Goal: Information Seeking & Learning: Learn about a topic

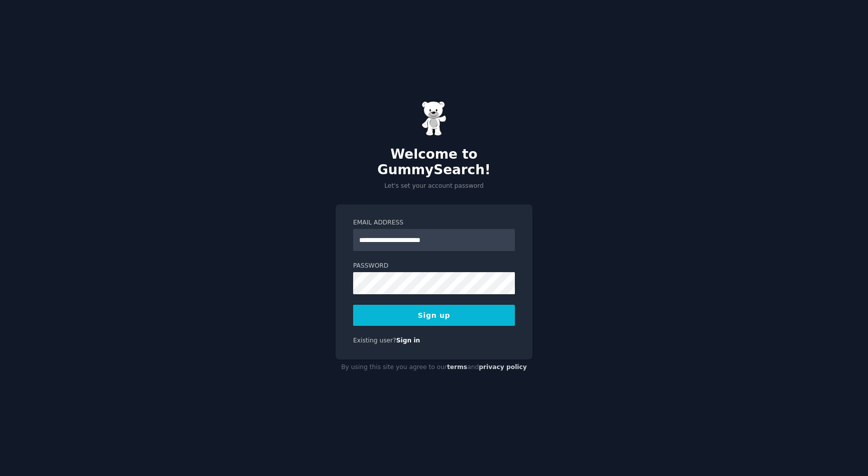
type input "**********"
click at [353, 305] on button "Sign up" at bounding box center [434, 315] width 162 height 21
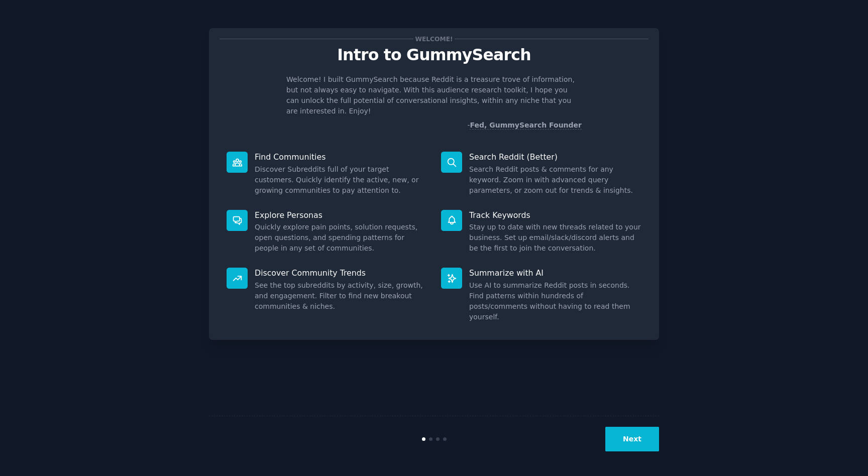
click at [638, 436] on button "Next" at bounding box center [633, 439] width 54 height 25
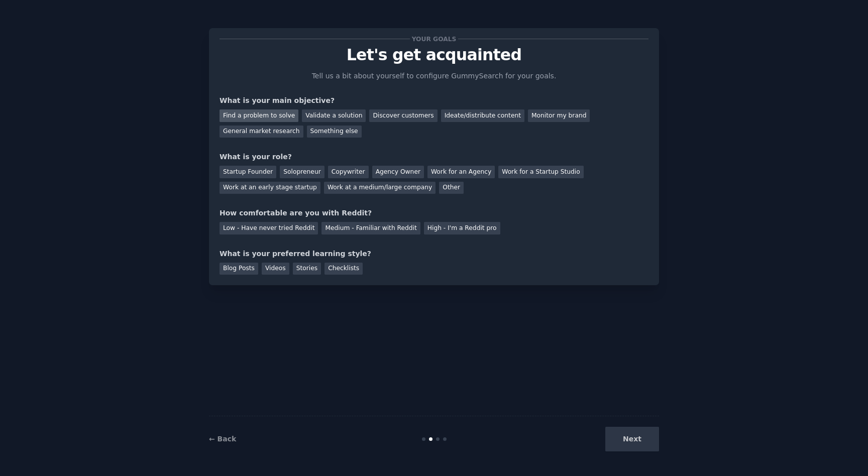
click at [267, 115] on div "Find a problem to solve" at bounding box center [259, 116] width 79 height 13
click at [394, 113] on div "Discover customers" at bounding box center [403, 116] width 68 height 13
click at [263, 114] on div "Find a problem to solve" at bounding box center [259, 116] width 79 height 13
click at [280, 172] on div "Solopreneur" at bounding box center [302, 172] width 44 height 13
click at [389, 228] on div "Medium - Familiar with Reddit" at bounding box center [371, 228] width 99 height 13
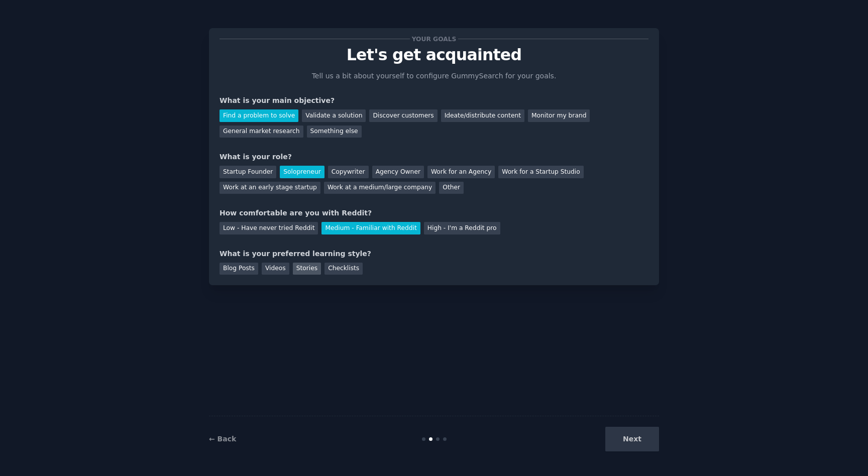
click at [298, 266] on div "Stories" at bounding box center [307, 269] width 28 height 13
click at [247, 270] on div "Blog Posts" at bounding box center [239, 269] width 39 height 13
click at [651, 436] on button "Next" at bounding box center [633, 439] width 54 height 25
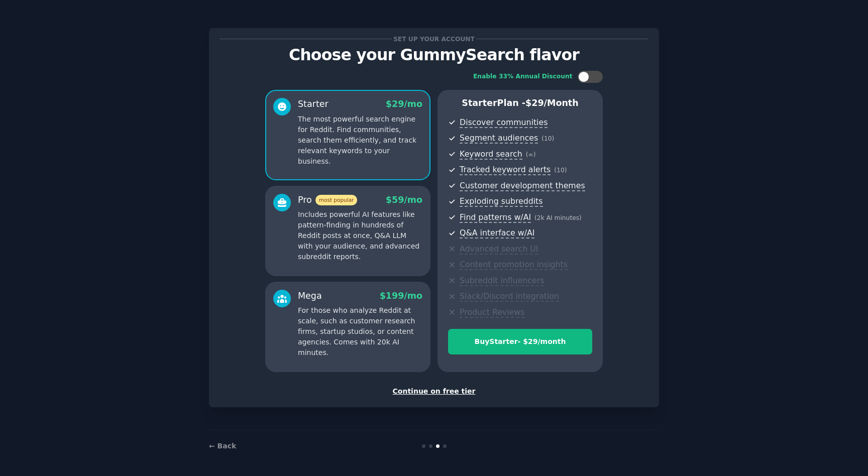
click at [458, 389] on div "Continue on free tier" at bounding box center [434, 391] width 429 height 11
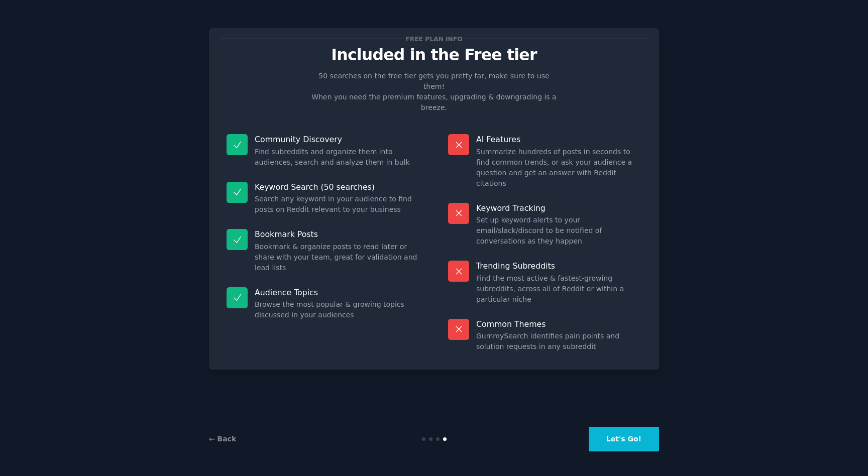
click at [620, 435] on button "Let's Go!" at bounding box center [624, 439] width 70 height 25
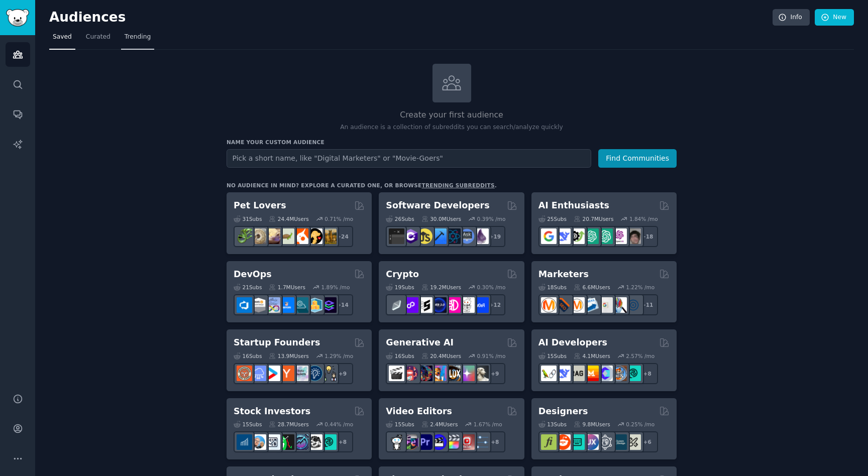
click at [138, 35] on span "Trending" at bounding box center [138, 37] width 26 height 9
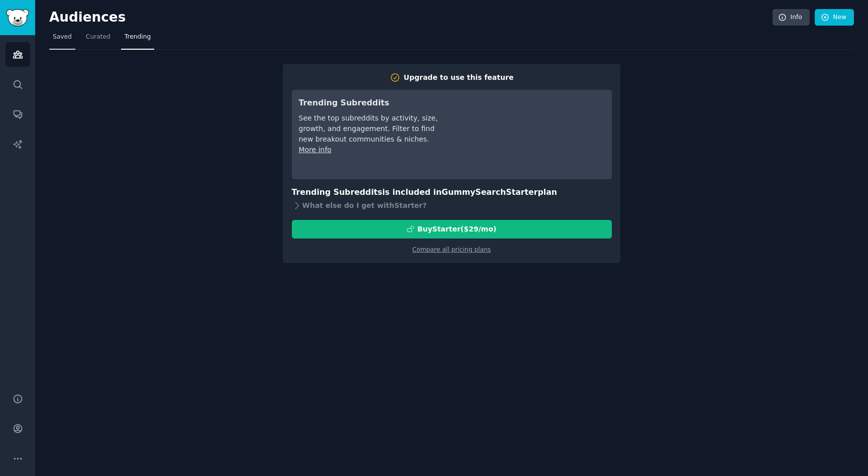
click at [61, 34] on span "Saved" at bounding box center [62, 37] width 19 height 9
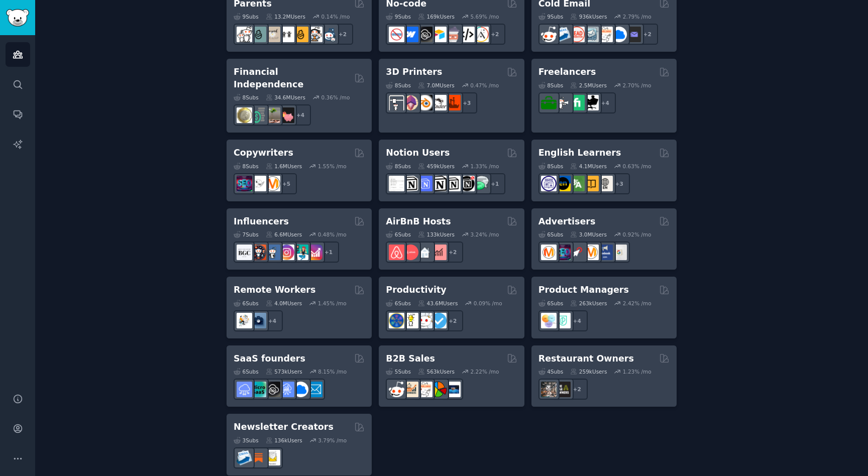
scroll to position [683, 0]
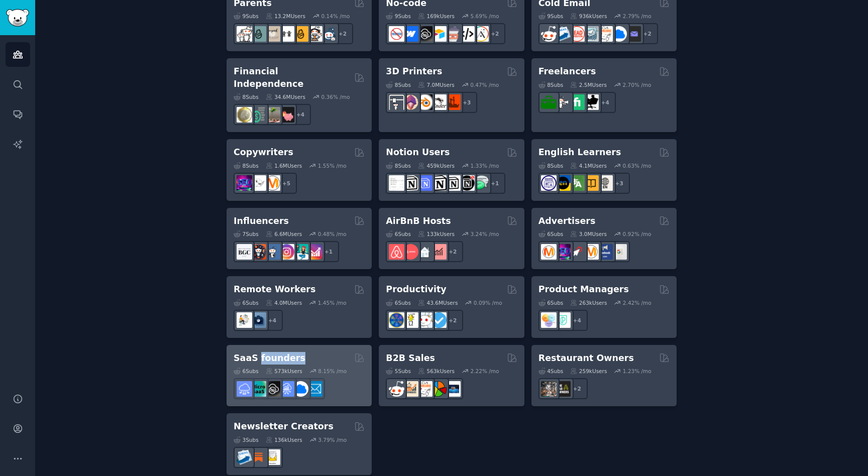
click at [254, 352] on h2 "SaaS founders" at bounding box center [270, 358] width 72 height 13
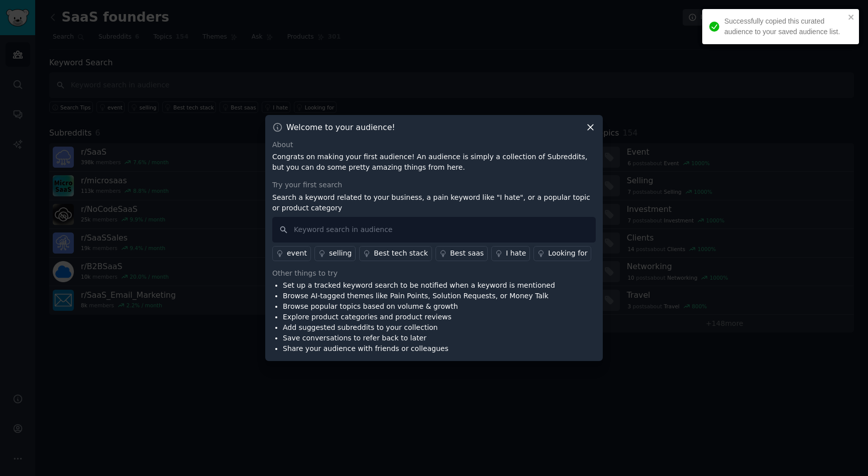
click at [595, 123] on icon at bounding box center [590, 127] width 11 height 11
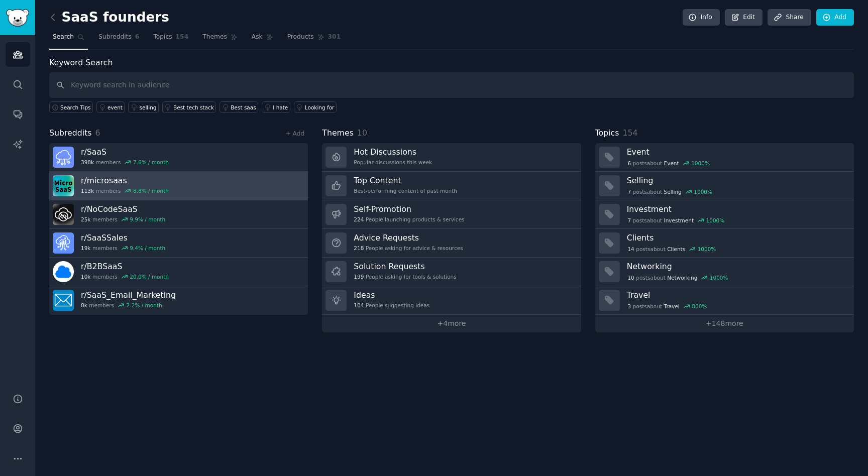
click at [101, 178] on h3 "r/ microsaas" at bounding box center [125, 180] width 88 height 11
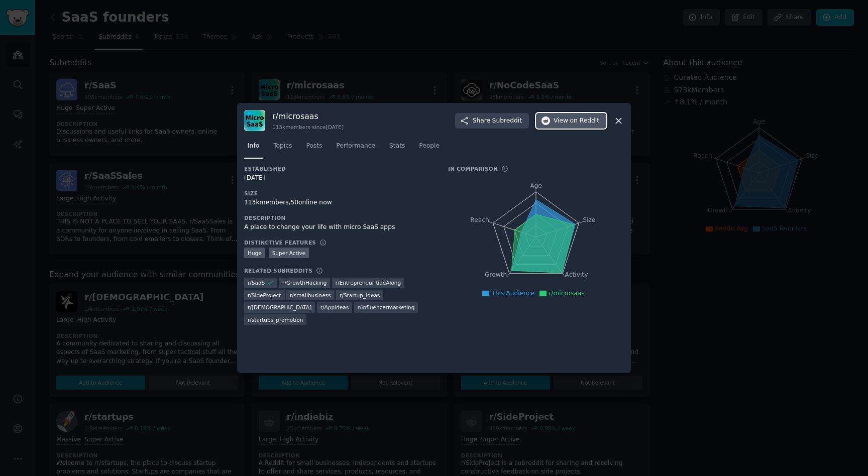
click at [567, 118] on span "View on Reddit" at bounding box center [577, 121] width 46 height 9
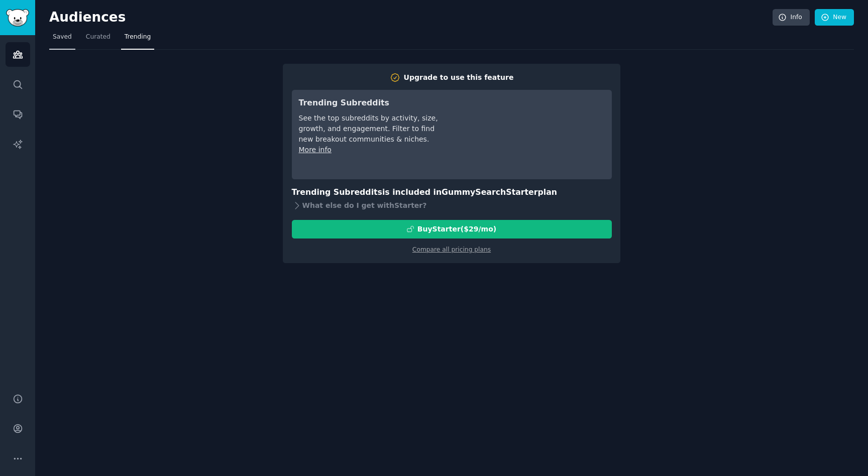
click at [69, 38] on link "Saved" at bounding box center [62, 39] width 26 height 21
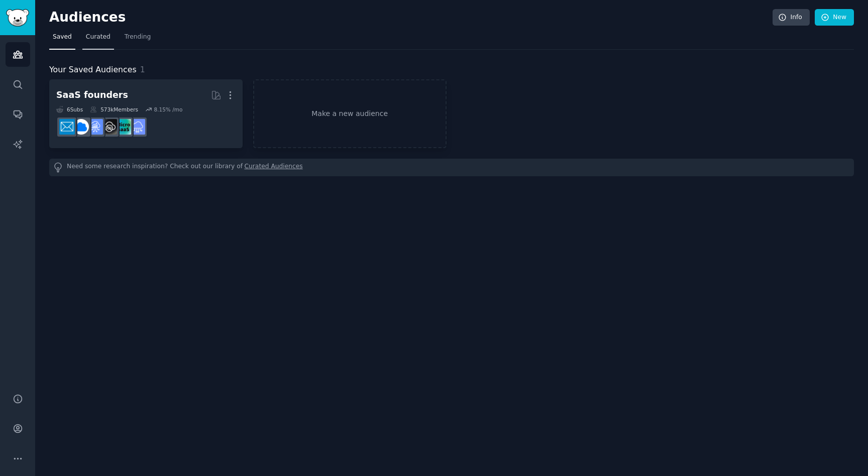
click at [89, 38] on span "Curated" at bounding box center [98, 37] width 25 height 9
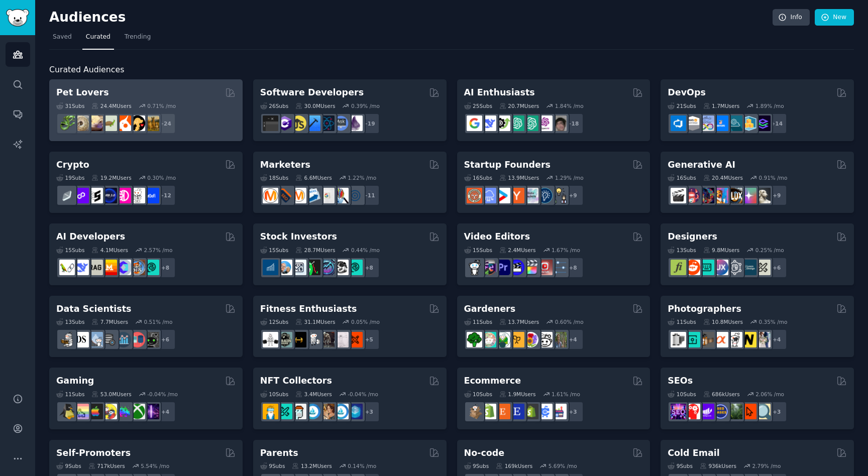
click at [169, 88] on div "Pet Lovers" at bounding box center [145, 92] width 179 height 13
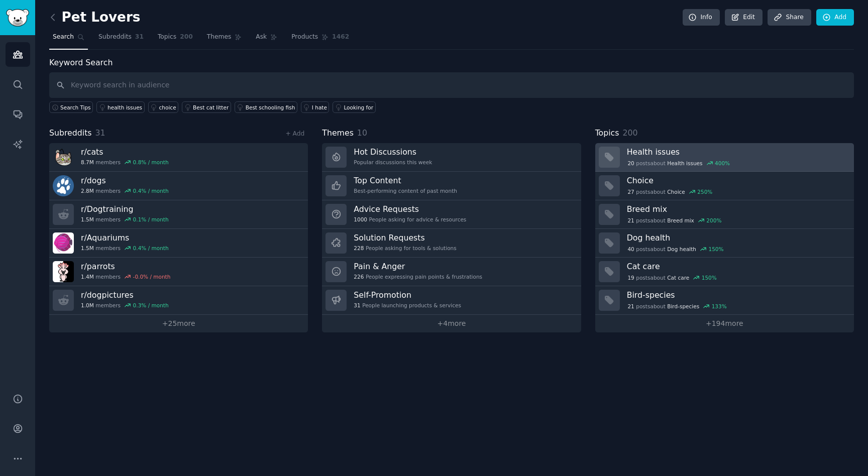
click at [736, 155] on h3 "Health issues" at bounding box center [737, 152] width 220 height 11
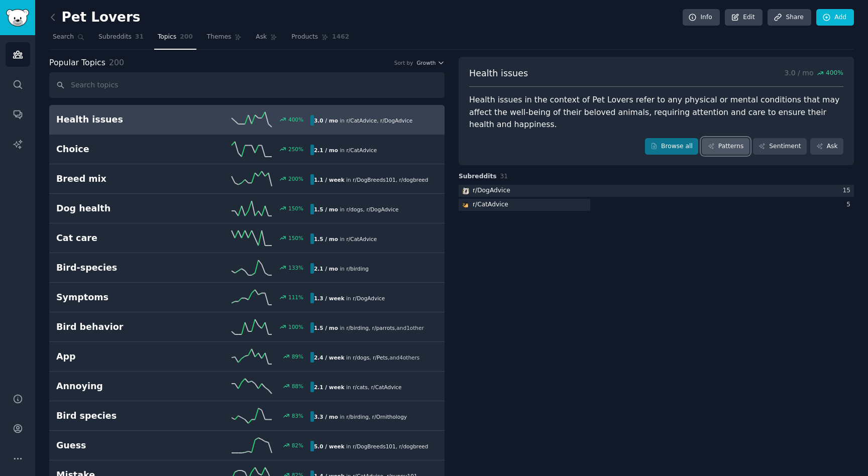
click at [739, 138] on link "Patterns" at bounding box center [725, 146] width 47 height 17
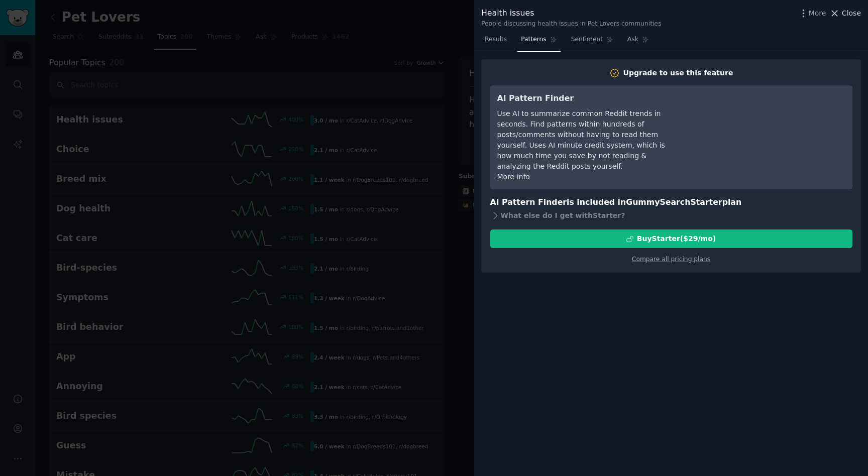
click at [855, 13] on span "Close" at bounding box center [851, 13] width 19 height 11
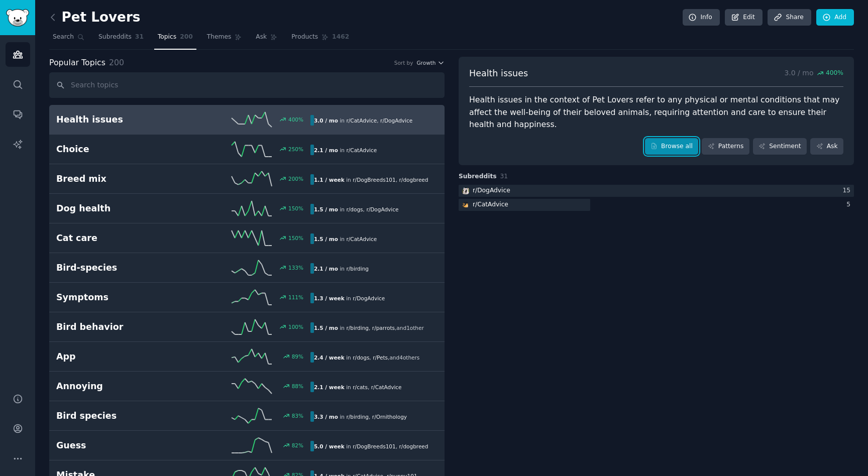
click at [677, 138] on link "Browse all" at bounding box center [672, 146] width 54 height 17
